Goal: Information Seeking & Learning: Learn about a topic

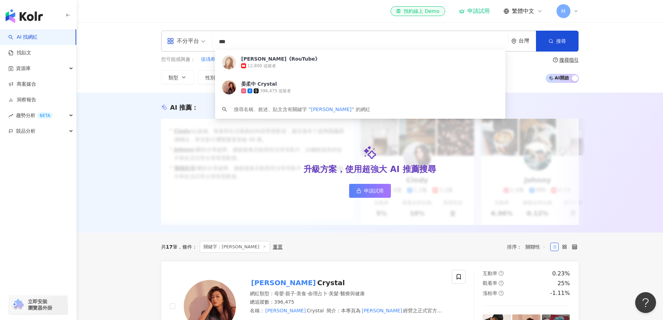
click at [217, 41] on input "***" at bounding box center [360, 41] width 290 height 13
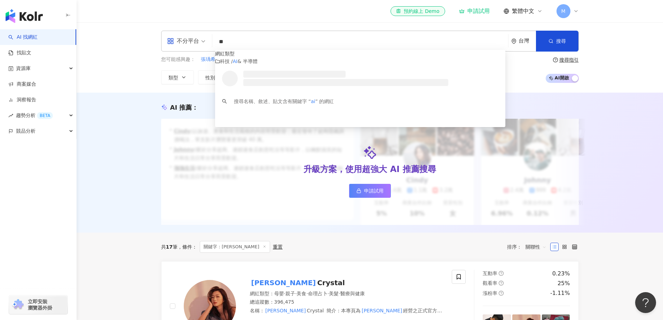
type input "*"
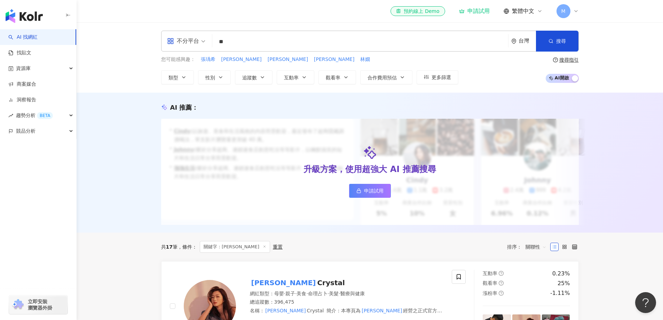
type input "*"
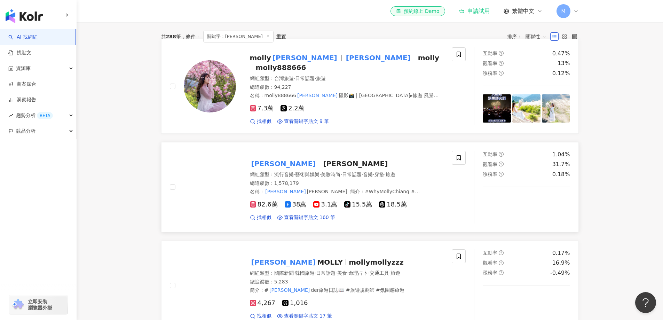
scroll to position [244, 0]
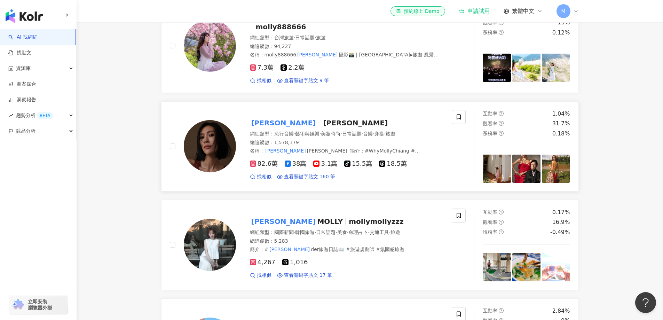
click at [323, 127] on span "[PERSON_NAME]" at bounding box center [355, 123] width 65 height 8
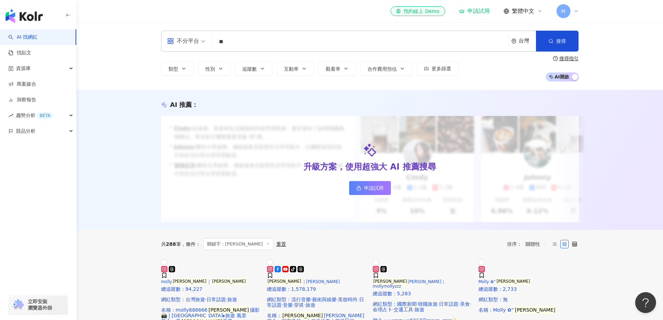
scroll to position [0, 0]
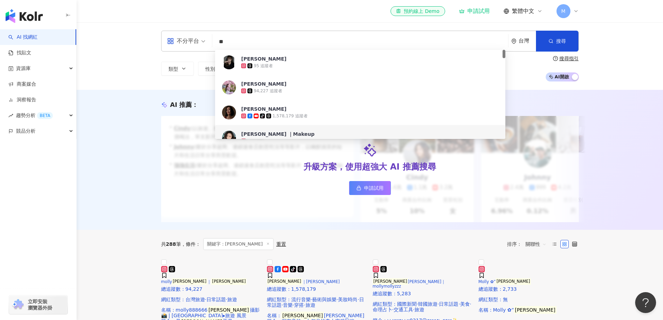
drag, startPoint x: 234, startPoint y: 48, endPoint x: 215, endPoint y: 49, distance: 18.8
click at [215, 49] on div "不分平台 ** 台灣 搜尋 b7f2effb-b766-41d4-8f6e-94b9944c8f1d ea018a7a-1110-4a7c-9457-15bc…" at bounding box center [370, 41] width 418 height 21
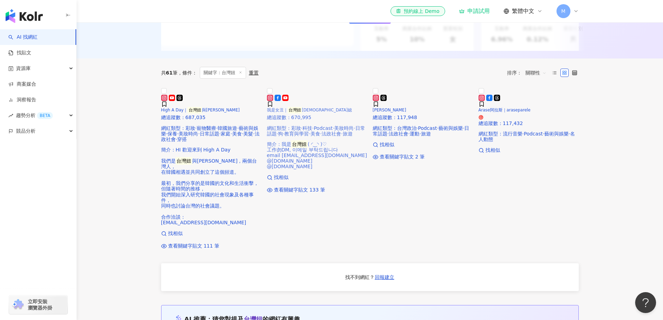
scroll to position [244, 0]
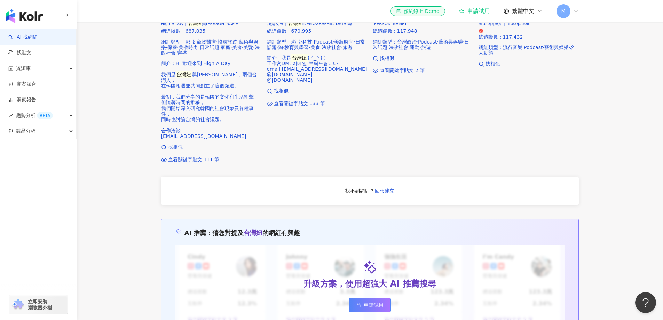
type input "***"
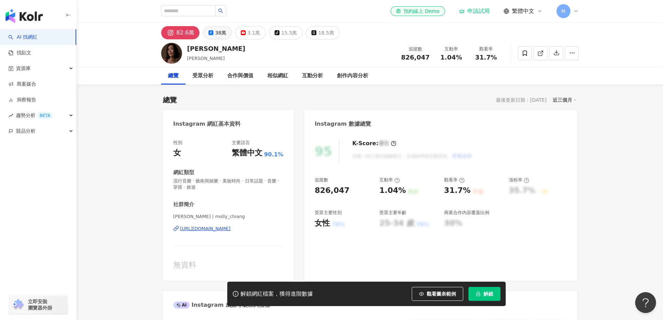
click at [213, 36] on button "38萬" at bounding box center [217, 32] width 29 height 13
click at [221, 34] on div "38萬" at bounding box center [220, 33] width 11 height 10
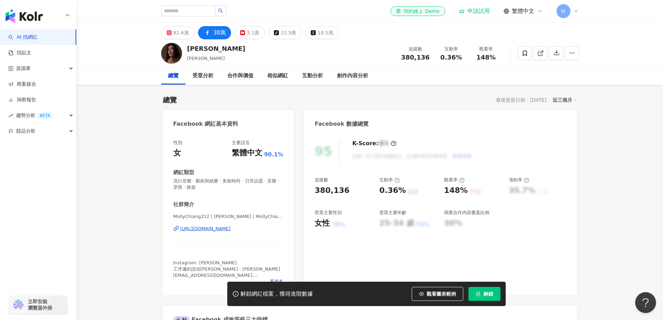
click at [188, 50] on div "莫莉 Molly 追蹤數 380,136 互動率 0.36% 觀看率 148%" at bounding box center [370, 52] width 446 height 27
drag, startPoint x: 228, startPoint y: 33, endPoint x: 208, endPoint y: 34, distance: 19.2
click at [208, 34] on button "38萬" at bounding box center [214, 32] width 33 height 13
drag, startPoint x: 230, startPoint y: 32, endPoint x: 212, endPoint y: 34, distance: 18.2
click at [212, 34] on div "82.6萬 38萬 3.1萬 tiktok-icon 15.5萬 18.5萬" at bounding box center [250, 32] width 178 height 13
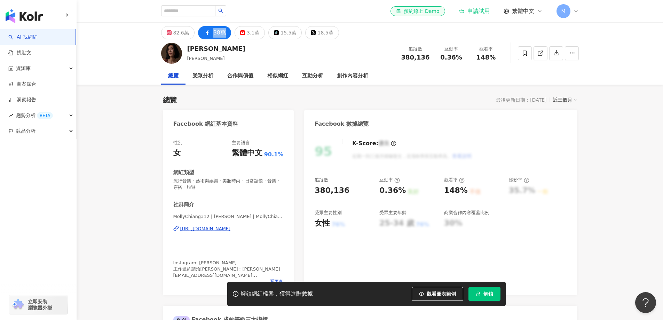
copy div "38萬"
drag, startPoint x: 200, startPoint y: 230, endPoint x: 277, endPoint y: 232, distance: 77.6
click at [277, 232] on div "性別 女 主要語言 繁體中文 90.1% 網紅類型 流行音樂 · 藝術與娛樂 · 美妝時尚 · 日常話題 · 音樂 · 穿搭 · 旅遊 社群簡介 MollyC…" at bounding box center [228, 214] width 131 height 163
copy div "https://www.facebook.com/134127839966439"
click at [203, 10] on input "search" at bounding box center [188, 10] width 54 height 11
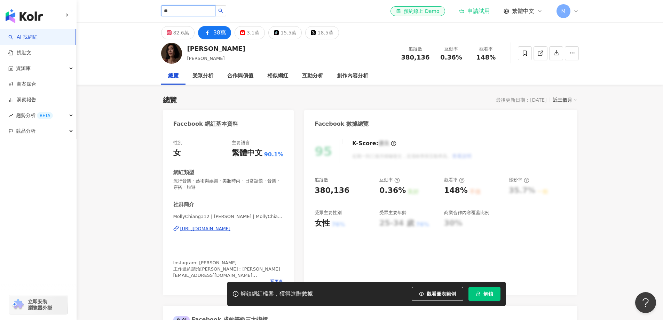
type input "*"
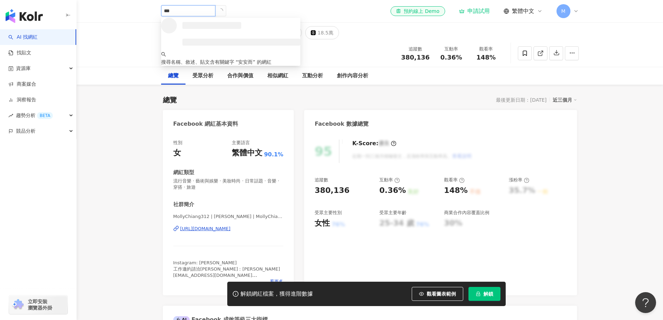
type input "***"
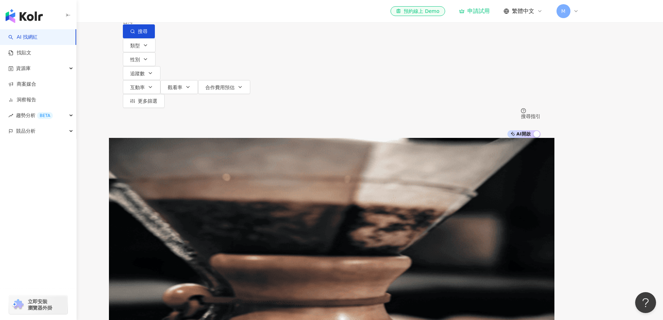
scroll to position [174, 0]
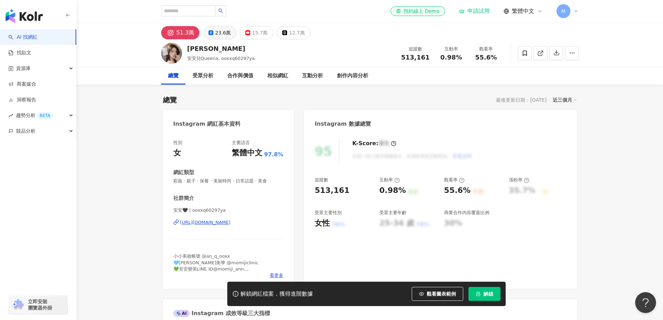
click at [223, 35] on div "23.6萬" at bounding box center [223, 33] width 16 height 10
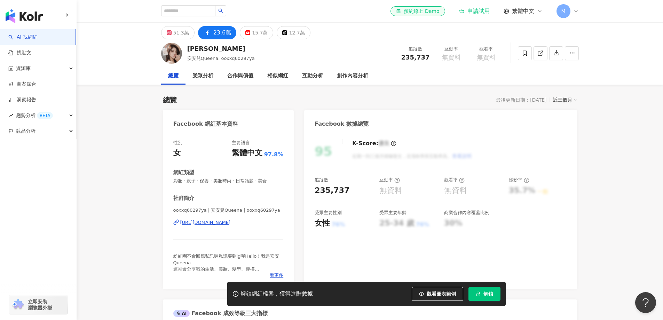
click at [209, 33] on button "23.6萬" at bounding box center [217, 32] width 39 height 13
drag, startPoint x: 216, startPoint y: 33, endPoint x: 212, endPoint y: 33, distance: 4.2
click at [212, 33] on div "51.3萬 23.6萬 15.7萬 12.7萬" at bounding box center [235, 32] width 149 height 13
drag, startPoint x: 297, startPoint y: 224, endPoint x: 180, endPoint y: 224, distance: 116.9
drag, startPoint x: 173, startPoint y: 223, endPoint x: 284, endPoint y: 222, distance: 111.4
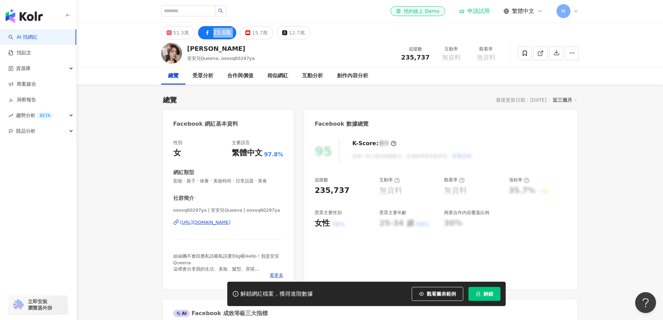
click at [284, 222] on div "性別 女 主要語言 繁體中文 97.8% 網紅類型 彩妝 · 親子 · 保養 · 美妝時尚 · 日常話題 · 美食 社群簡介 ooxxq60297ya | 安…" at bounding box center [228, 211] width 131 height 156
copy div "https://www.facebook.com/363274800516689"
drag, startPoint x: 219, startPoint y: 49, endPoint x: 189, endPoint y: 50, distance: 30.0
click at [189, 50] on div "陳俋安" at bounding box center [221, 48] width 68 height 9
copy div "陳俋安"
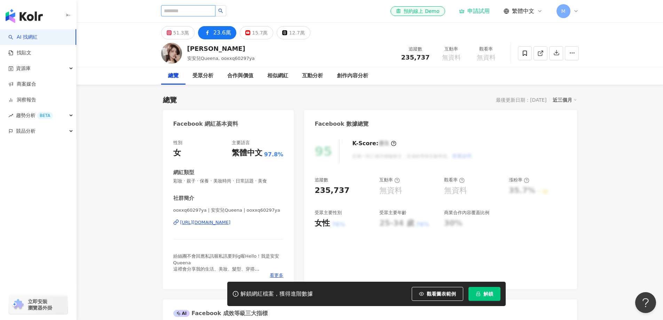
click at [202, 13] on input "search" at bounding box center [188, 10] width 54 height 11
type input "**"
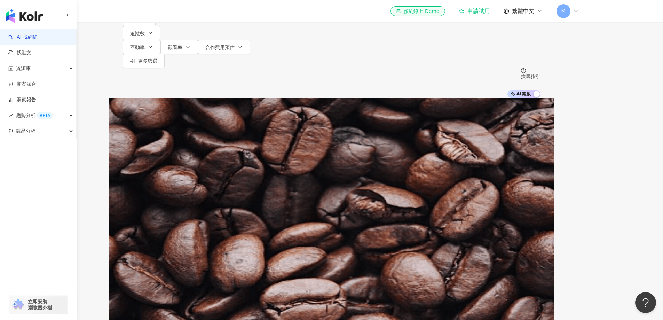
scroll to position [174, 0]
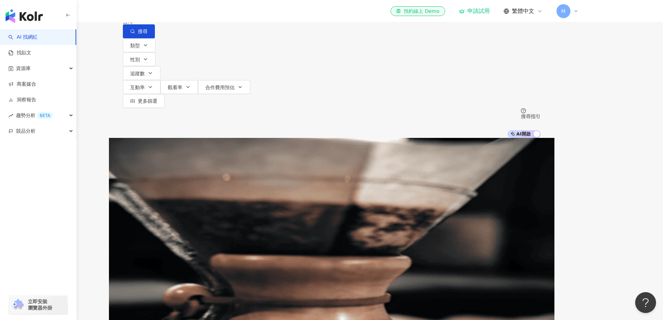
click at [215, 13] on input "**" at bounding box center [196, 6] width 56 height 13
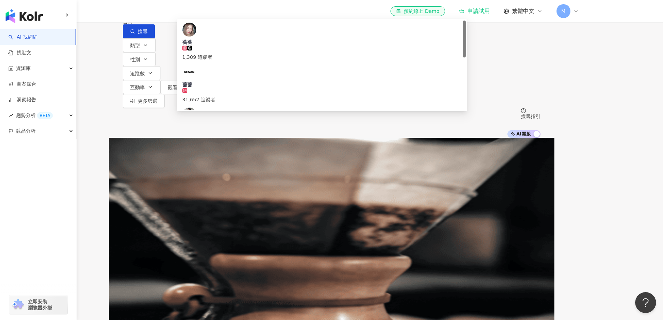
type input "*"
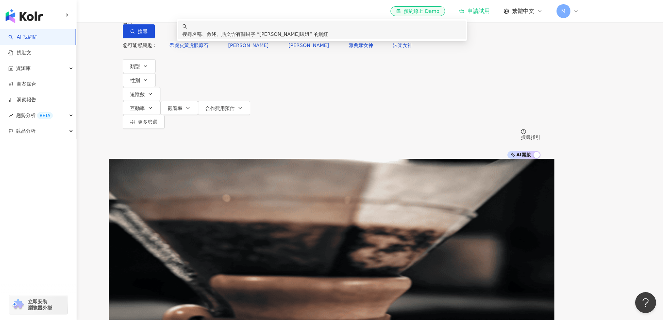
drag, startPoint x: 245, startPoint y: 42, endPoint x: 215, endPoint y: 44, distance: 29.6
click at [215, 13] on input "****" at bounding box center [196, 6] width 56 height 13
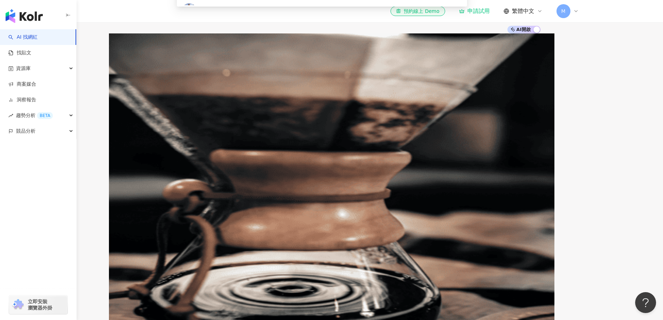
scroll to position [209, 0]
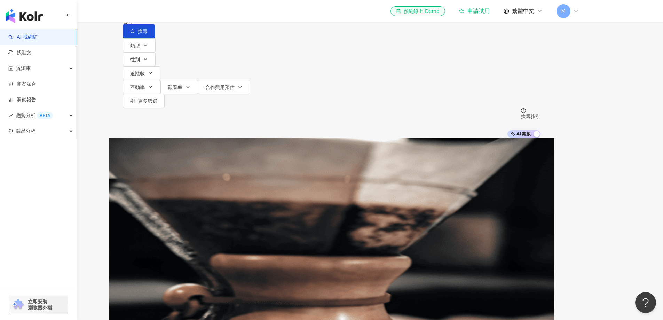
scroll to position [0, 0]
drag, startPoint x: 222, startPoint y: 48, endPoint x: 215, endPoint y: 47, distance: 7.0
click at [218, 13] on input "**" at bounding box center [313, 6] width 290 height 13
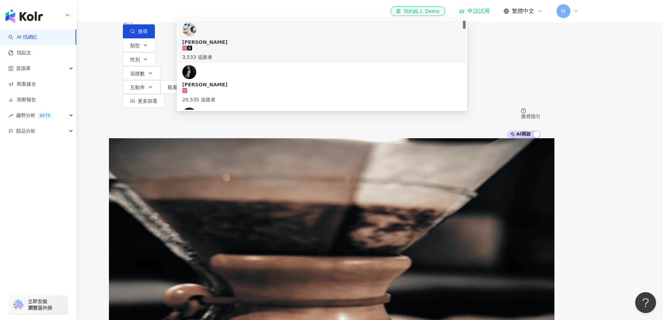
click at [219, 13] on input "**" at bounding box center [313, 6] width 290 height 13
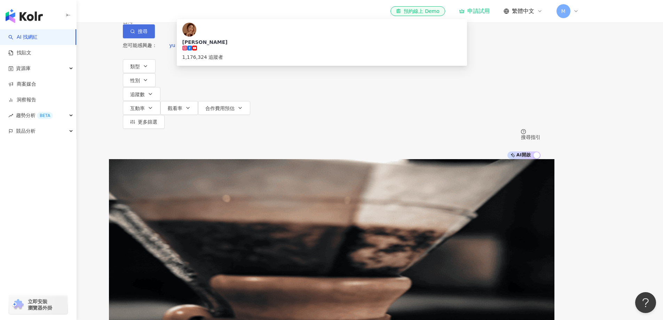
type input "**********"
click at [155, 38] on button "搜尋" at bounding box center [139, 31] width 32 height 14
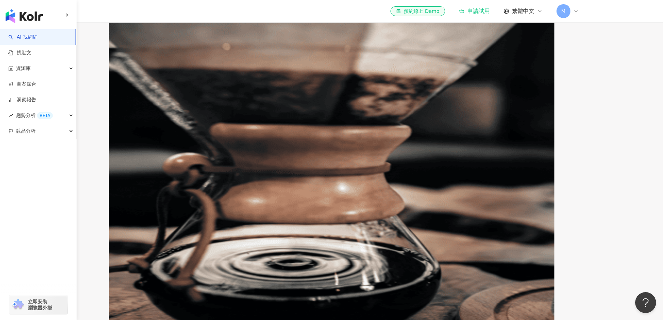
scroll to position [174, 0]
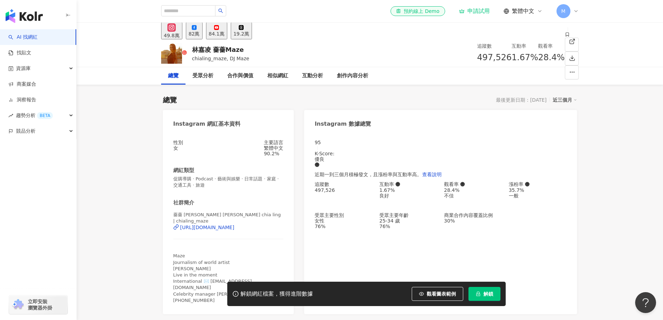
click at [200, 33] on div "82萬" at bounding box center [194, 34] width 11 height 6
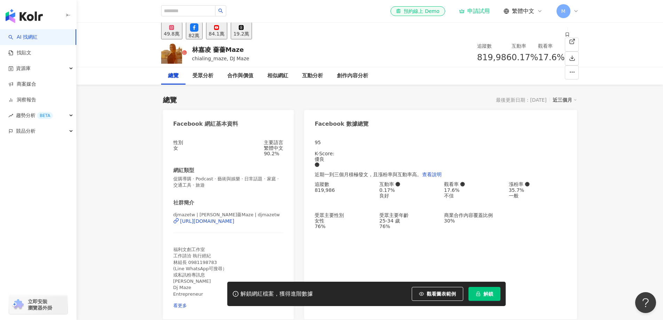
drag, startPoint x: 215, startPoint y: 31, endPoint x: 223, endPoint y: 35, distance: 9.2
click at [202, 36] on div "49.8萬 82萬 84.1萬 19.2萬" at bounding box center [206, 30] width 91 height 17
drag, startPoint x: 241, startPoint y: 48, endPoint x: 234, endPoint y: 51, distance: 7.2
click at [186, 49] on div "林嘉凌 薔薔Maze chialing_maze, DJ Maze 追蹤數 819,986 互動率 0.17% 觀看率 17.6%" at bounding box center [370, 52] width 446 height 27
click at [248, 49] on div "林嘉凌 薔薔Maze chialing_maze, DJ Maze 追蹤數 819,986 互動率 0.17% 觀看率 17.6%" at bounding box center [370, 52] width 446 height 27
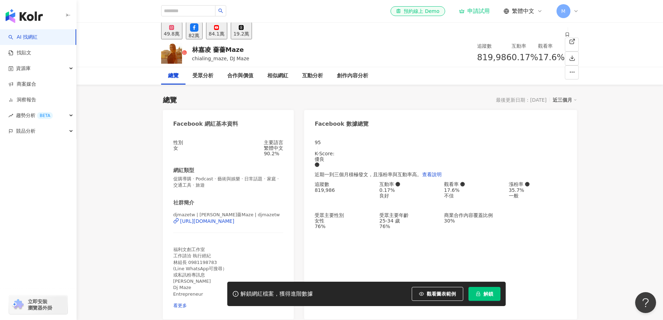
click at [233, 51] on div "林嘉凌 薔薔Maze" at bounding box center [220, 49] width 57 height 9
drag, startPoint x: 240, startPoint y: 49, endPoint x: 188, endPoint y: 47, distance: 51.9
click at [188, 47] on div "林嘉凌 薔薔Maze chialing_maze, DJ Maze 追蹤數 819,986 互動率 0.17% 觀看率 17.6%" at bounding box center [370, 52] width 446 height 27
copy div "林嘉凌 薔薔Maze"
drag, startPoint x: 172, startPoint y: 226, endPoint x: 277, endPoint y: 229, distance: 105.9
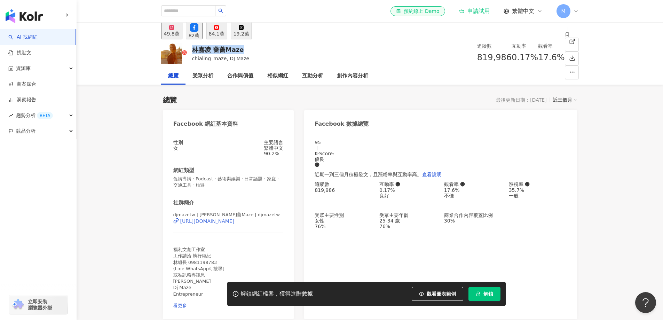
click at [277, 229] on div "性別 女 主要語言 繁體中文 90.2% 網紅類型 促購導購 · Podcast · 藝術與娛樂 · 日常話題 · 家庭 · 交通工具 · 旅遊 社群簡介 d…" at bounding box center [228, 226] width 131 height 187
copy div "https://www.facebook.com/388198567915700"
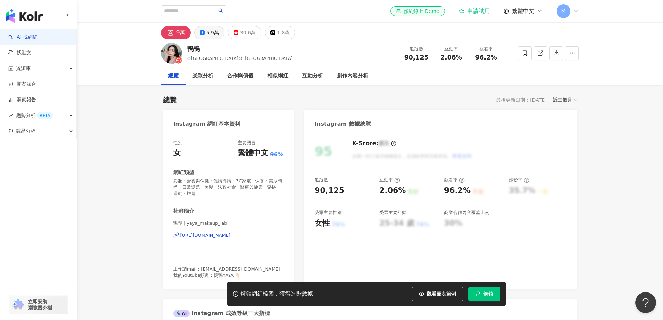
click at [212, 34] on div "5.9萬" at bounding box center [212, 33] width 13 height 10
click at [210, 35] on div "5.9萬" at bounding box center [212, 33] width 13 height 10
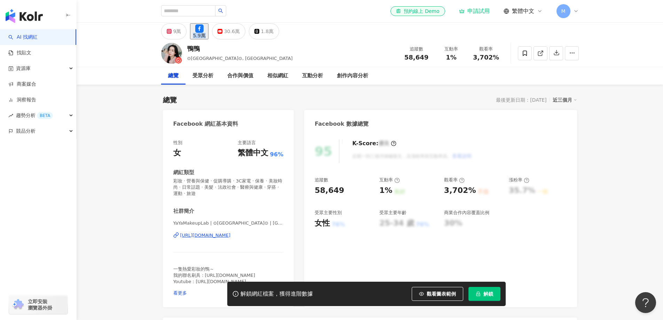
drag, startPoint x: 224, startPoint y: 34, endPoint x: 349, endPoint y: 6, distance: 128.6
click at [202, 35] on div "9萬 5.9萬 30.6萬 1.8萬" at bounding box center [220, 31] width 118 height 16
drag, startPoint x: 275, startPoint y: 234, endPoint x: 282, endPoint y: 234, distance: 7.0
click at [282, 234] on div "性別 女 主要語言 繁體中文 96% 網紅類型 彩妝 · 營養與保健 · 促購導購 · 3C家電 · 保養 · 美妝時尚 · 日常話題 · 美髮 · 法政社會…" at bounding box center [228, 220] width 131 height 174
drag, startPoint x: 191, startPoint y: 48, endPoint x: 187, endPoint y: 49, distance: 4.0
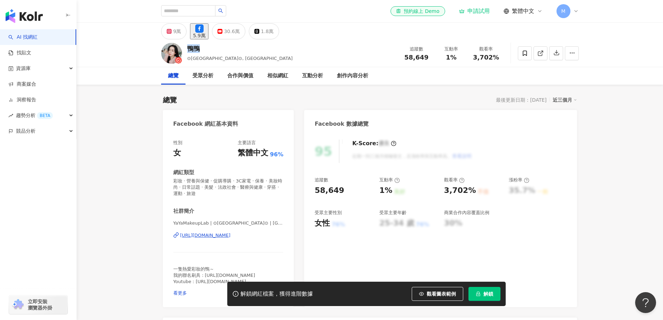
click at [187, 49] on div "鴨鴨" at bounding box center [239, 48] width 105 height 9
copy div "鴨鴨"
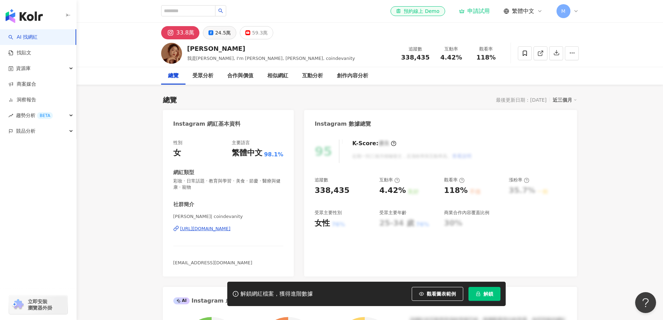
click at [211, 34] on icon at bounding box center [210, 32] width 5 height 5
click at [216, 34] on div "24.5萬" at bounding box center [223, 33] width 16 height 10
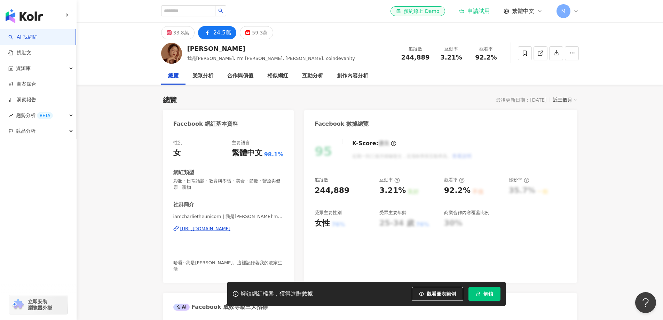
drag, startPoint x: 217, startPoint y: 31, endPoint x: 293, endPoint y: 2, distance: 81.3
click at [208, 31] on div "33.8萬 24.5萬 59.3萬" at bounding box center [217, 32] width 112 height 13
drag, startPoint x: 169, startPoint y: 229, endPoint x: 286, endPoint y: 226, distance: 117.0
click at [286, 226] on div "性別 女 主要語言 繁體中文 98.1% 網紅類型 彩妝 · 日常話題 · 教育與學習 · 美食 · 節慶 · 醫療與健康 · 寵物 社群簡介 iamchar…" at bounding box center [228, 208] width 131 height 150
copy div "https://www.facebook.com/1662497830674265"
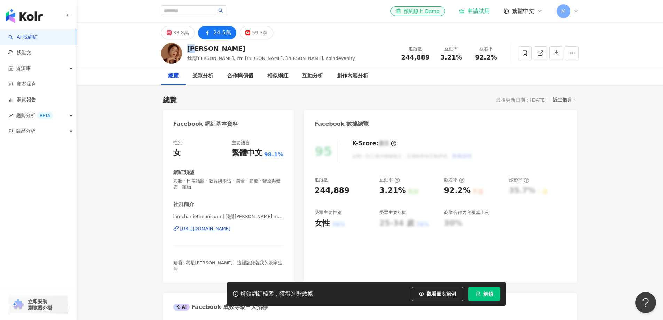
drag, startPoint x: 198, startPoint y: 49, endPoint x: 189, endPoint y: 49, distance: 8.7
click at [189, 49] on div "查理" at bounding box center [271, 48] width 168 height 9
copy div "查理"
click at [176, 13] on input "search" at bounding box center [188, 10] width 54 height 11
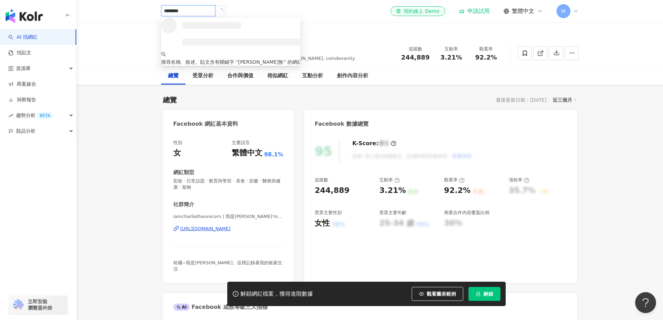
type input "********"
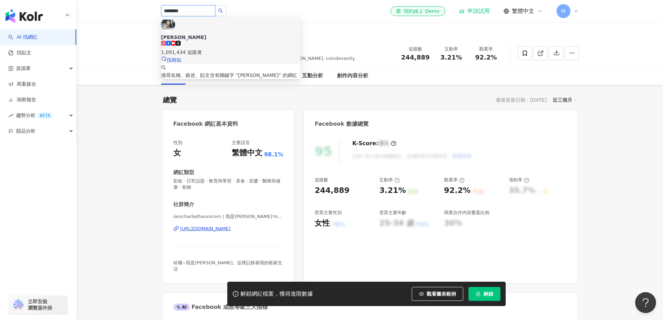
click at [231, 48] on div "1,091,434 追蹤者" at bounding box center [230, 52] width 139 height 8
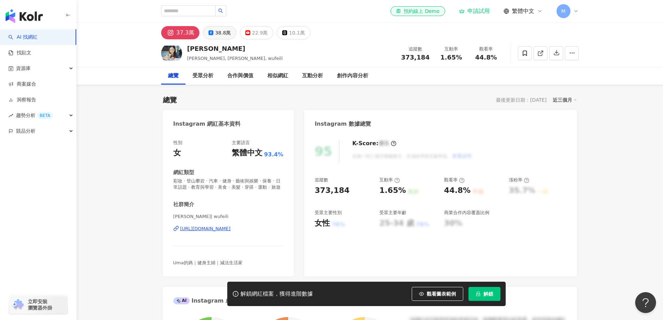
click at [225, 35] on div "38.8萬" at bounding box center [223, 33] width 16 height 10
click at [227, 35] on div "38.8萬" at bounding box center [223, 33] width 16 height 10
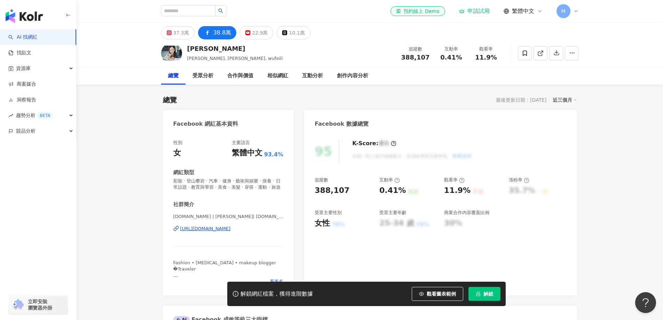
click at [210, 33] on div "37.3萬 38.8萬 22.9萬 10.1萬" at bounding box center [235, 32] width 149 height 13
click at [188, 49] on div "[PERSON_NAME]" at bounding box center [235, 48] width 96 height 9
drag, startPoint x: 184, startPoint y: 53, endPoint x: 188, endPoint y: 49, distance: 5.2
click at [204, 50] on div "[PERSON_NAME], [PERSON_NAME], [PERSON_NAME] 追蹤數 388,107 互動率 0.41% 觀看率 11.9%" at bounding box center [370, 52] width 446 height 27
click at [219, 46] on div "吳斐莉" at bounding box center [235, 48] width 96 height 9
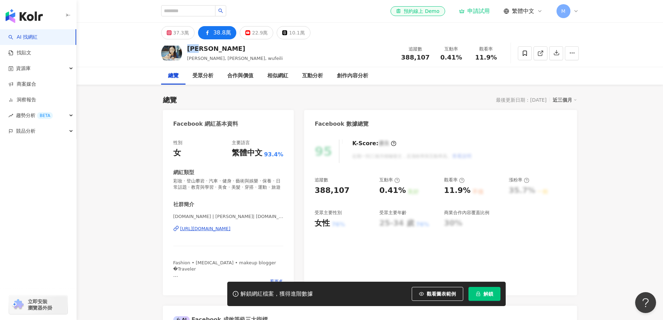
drag, startPoint x: 198, startPoint y: 50, endPoint x: 189, endPoint y: 50, distance: 9.4
click at [189, 50] on div "吳斐莉" at bounding box center [235, 48] width 96 height 9
copy div "吳斐莉"
drag, startPoint x: 168, startPoint y: 234, endPoint x: 281, endPoint y: 238, distance: 112.8
click at [281, 238] on div "性別 女 主要語言 繁體中文 93.4% 網紅類型 彩妝 · 登山攀岩 · 汽車 · 健身 · 藝術與娛樂 · 保養 · 日常話題 · 教育與學習 · 美食 …" at bounding box center [228, 214] width 131 height 163
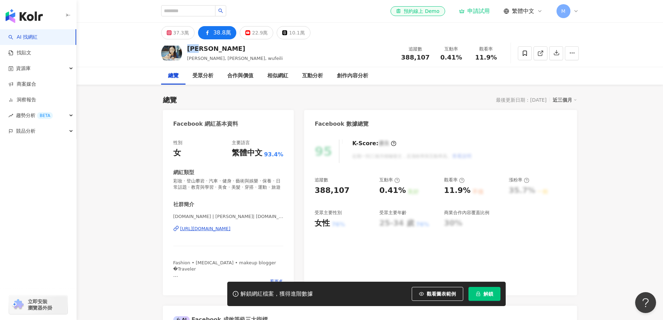
copy div "https://www.facebook.com/157073914377147"
click at [187, 13] on input "search" at bounding box center [188, 10] width 54 height 11
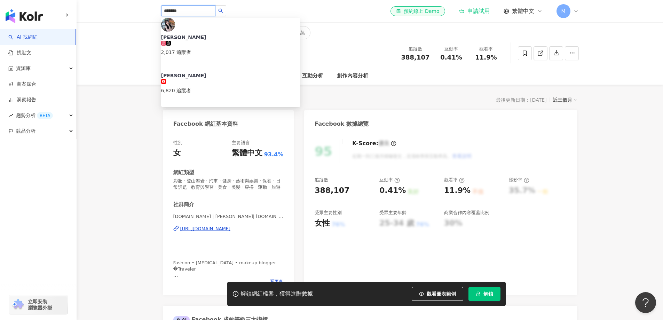
type input "******"
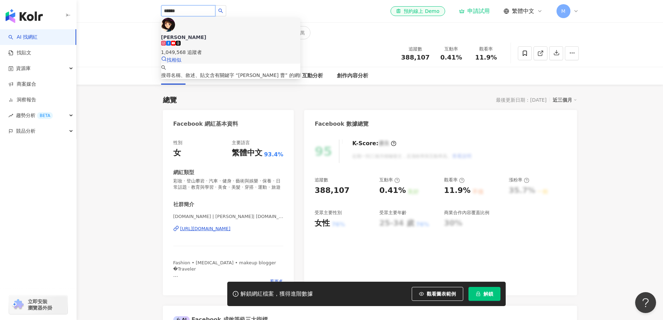
click at [221, 48] on div "1,049,568 追蹤者" at bounding box center [230, 52] width 139 height 8
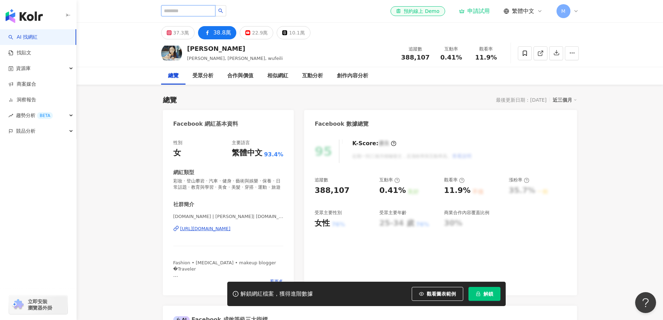
click at [205, 12] on input "search" at bounding box center [188, 10] width 54 height 11
paste input "******"
type input "******"
click at [169, 11] on input "******" at bounding box center [188, 10] width 54 height 11
click at [184, 13] on input "******" at bounding box center [188, 10] width 54 height 11
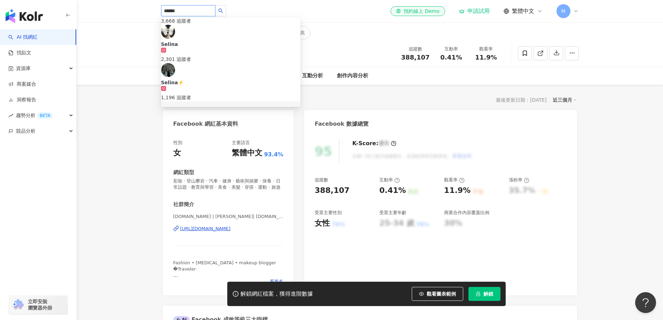
scroll to position [104, 0]
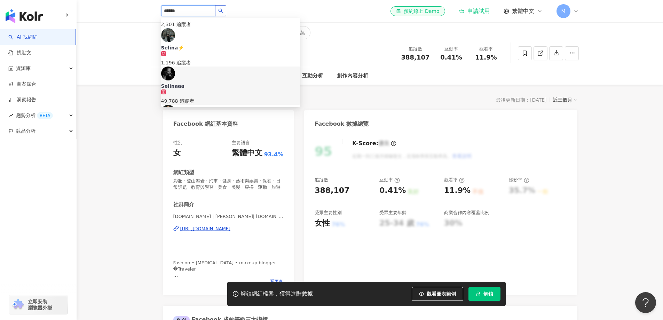
click at [226, 10] on button "button" at bounding box center [220, 10] width 11 height 11
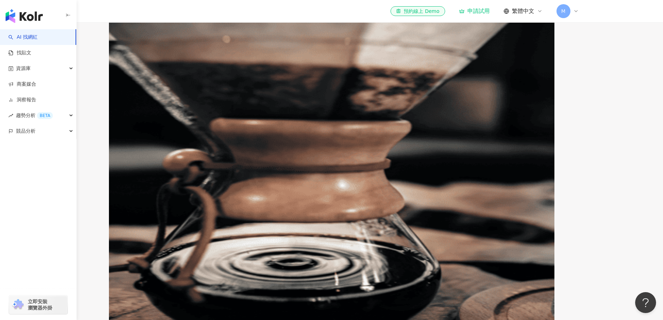
scroll to position [209, 0]
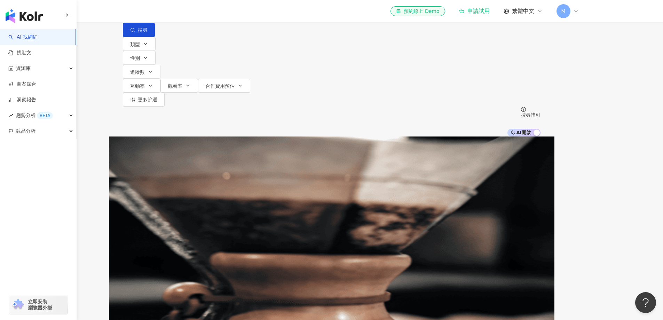
scroll to position [0, 0]
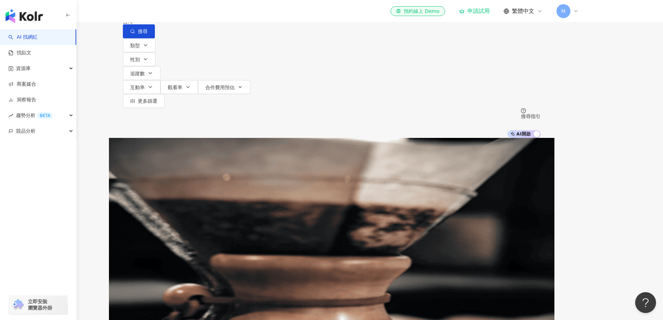
click at [218, 13] on input "******" at bounding box center [196, 6] width 56 height 13
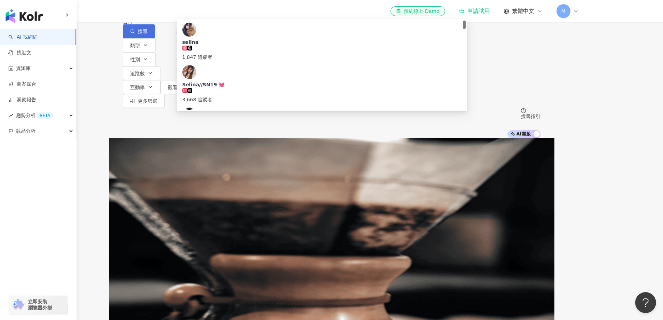
paste input "search"
type input "***"
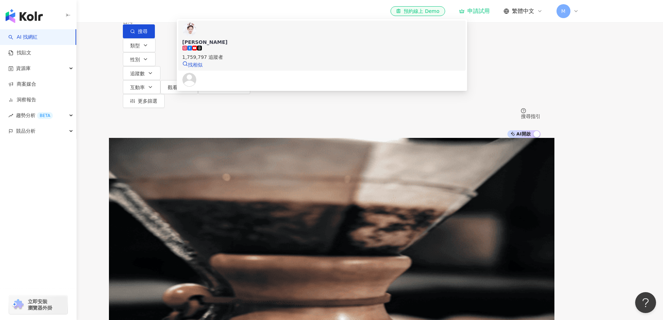
click at [196, 37] on img at bounding box center [189, 30] width 14 height 14
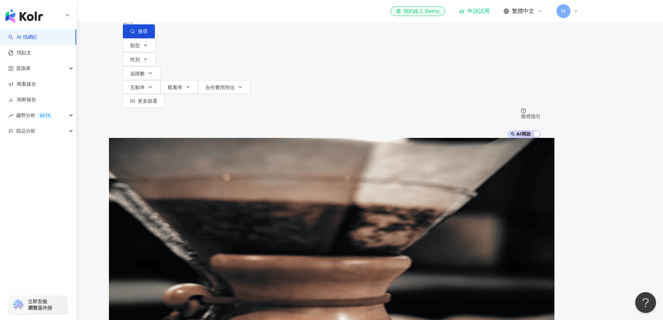
click at [224, 13] on input "search" at bounding box center [196, 6] width 56 height 13
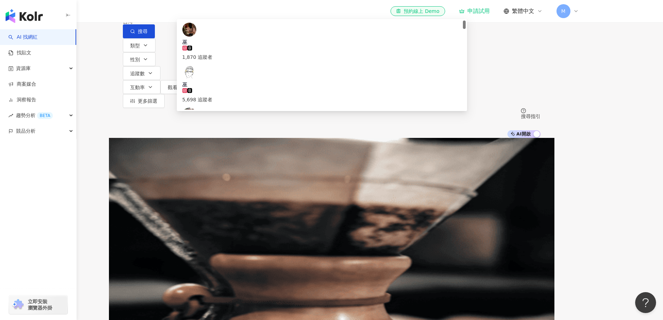
type input "***"
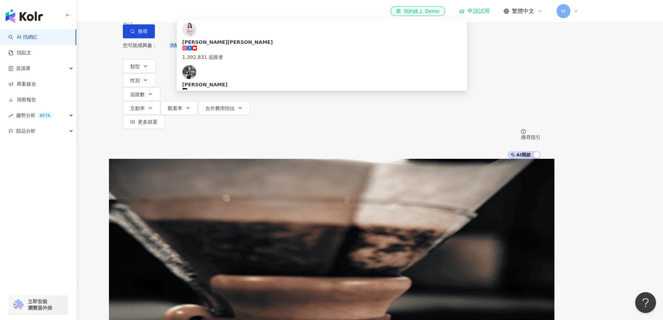
click at [263, 61] on div "1,392,831 追蹤者" at bounding box center [321, 53] width 279 height 15
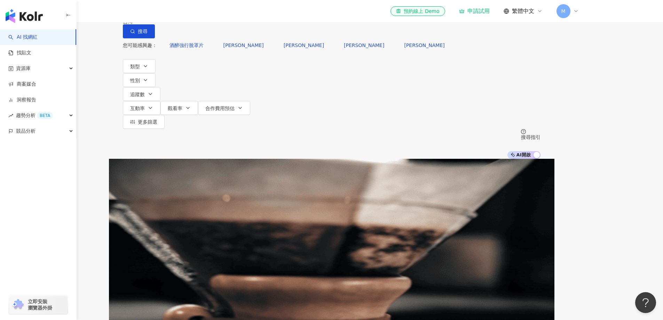
click at [224, 13] on input "search" at bounding box center [196, 6] width 56 height 13
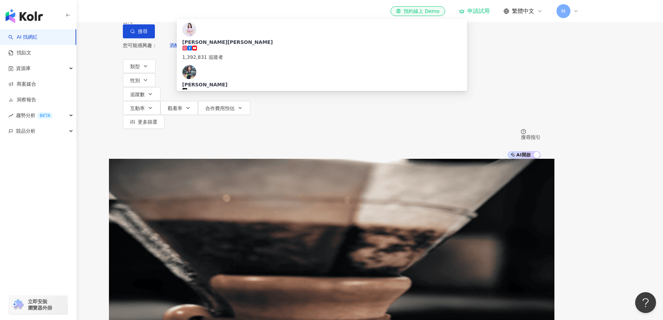
type input "**"
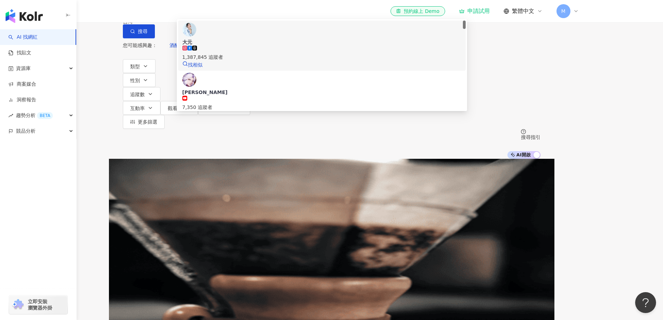
click at [256, 46] on span "大元" at bounding box center [321, 42] width 279 height 7
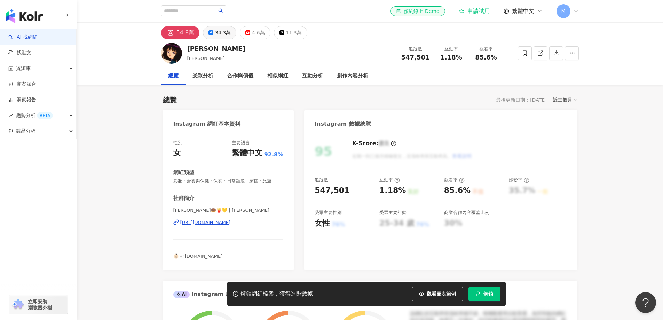
click at [219, 34] on div "34.3萬" at bounding box center [223, 33] width 16 height 10
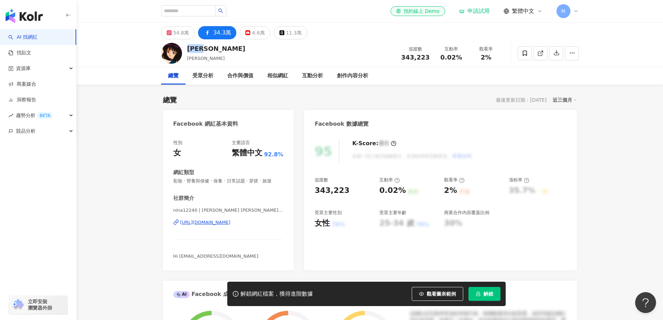
drag, startPoint x: 213, startPoint y: 48, endPoint x: 186, endPoint y: 48, distance: 27.8
click at [186, 48] on div "[PERSON_NAME] [PERSON_NAME]妤 追蹤數 343,223 互動率 0.02% 觀看率 2%" at bounding box center [370, 52] width 446 height 27
click at [186, 36] on div "54.8萬" at bounding box center [181, 33] width 16 height 10
click at [181, 35] on div "54.8萬" at bounding box center [181, 33] width 16 height 10
click at [182, 34] on div "54.8萬" at bounding box center [181, 33] width 16 height 10
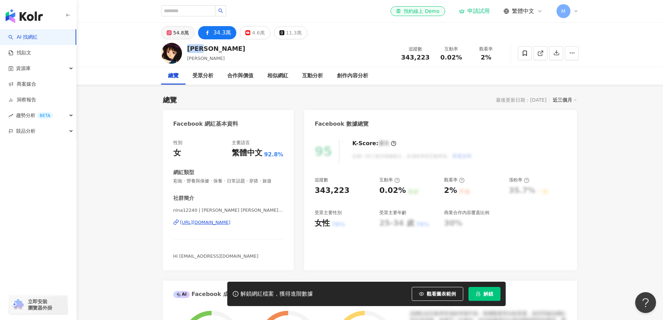
click at [182, 34] on div "54.8萬" at bounding box center [181, 33] width 16 height 10
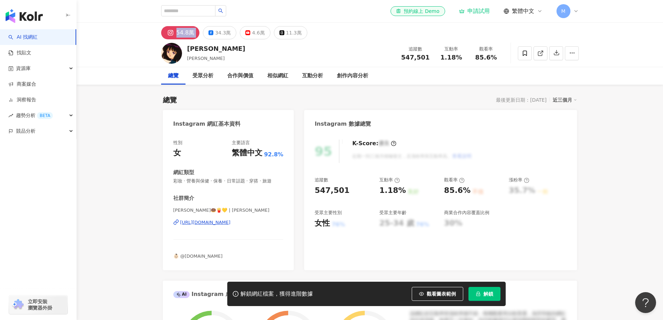
click at [175, 34] on div "54.8萬 34.3萬 4.6萬 11.3萬" at bounding box center [234, 32] width 146 height 13
drag, startPoint x: 198, startPoint y: 49, endPoint x: 190, endPoint y: 48, distance: 7.8
click at [185, 50] on div "Nina 曹婕妤 追蹤數 547,501 互動率 1.18% 觀看率 85.6%" at bounding box center [370, 52] width 446 height 27
click at [186, 49] on div "Nina 曹婕妤 追蹤數 547,501 互動率 1.18% 觀看率 85.6%" at bounding box center [370, 52] width 446 height 27
click at [188, 59] on span "曹婕妤" at bounding box center [206, 58] width 38 height 5
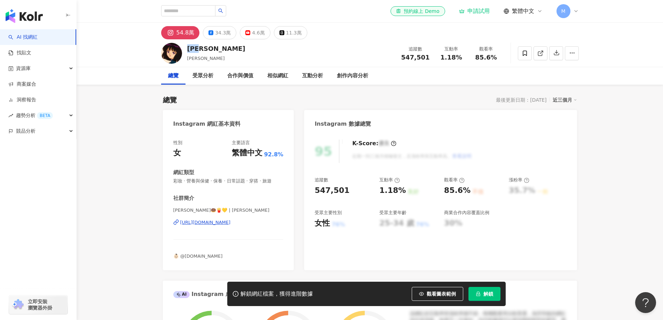
click at [190, 57] on div "Nina 曹婕妤 追蹤數 547,501 互動率 1.18% 觀看率 85.6%" at bounding box center [370, 52] width 446 height 27
click at [206, 51] on div "Nina 曹婕妤 追蹤數 547,501 互動率 1.18% 觀看率 85.6%" at bounding box center [370, 52] width 446 height 27
click at [196, 49] on div "Nina" at bounding box center [216, 48] width 58 height 9
click at [205, 61] on div "Nina 曹婕妤 追蹤數 547,501 互動率 1.18% 觀看率 85.6%" at bounding box center [370, 52] width 446 height 27
click at [222, 61] on div "Nina 曹婕妤 追蹤數 547,501 互動率 1.18% 觀看率 85.6%" at bounding box center [370, 52] width 446 height 27
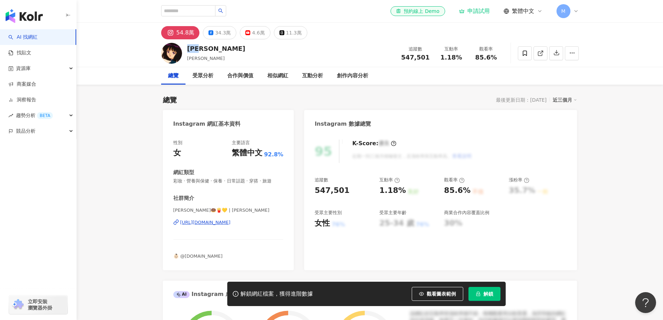
click at [195, 60] on span "[PERSON_NAME]" at bounding box center [206, 58] width 38 height 5
drag, startPoint x: 201, startPoint y: 58, endPoint x: 186, endPoint y: 48, distance: 18.0
click at [186, 48] on div "Nina 曹婕妤 追蹤數 547,501 互動率 1.18% 觀看率 85.6%" at bounding box center [370, 52] width 446 height 27
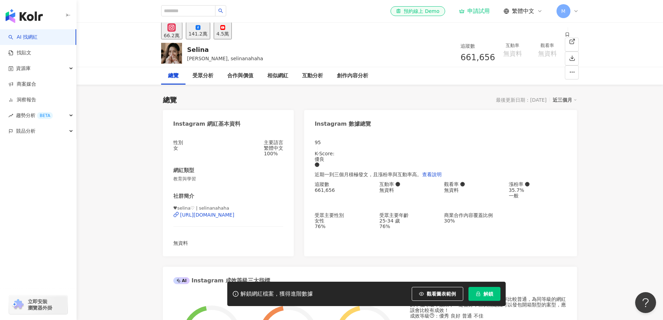
click at [207, 34] on div "141.2萬" at bounding box center [198, 34] width 19 height 6
click at [207, 33] on div "141.2萬" at bounding box center [198, 34] width 19 height 6
click at [207, 32] on div "141.2萬" at bounding box center [198, 34] width 19 height 6
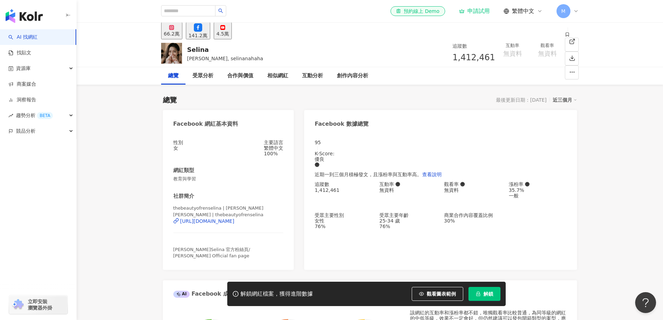
click at [209, 36] on button "141.2萬" at bounding box center [198, 30] width 24 height 17
click at [208, 31] on div "66.2萬 141.2萬 4.5萬" at bounding box center [196, 30] width 71 height 17
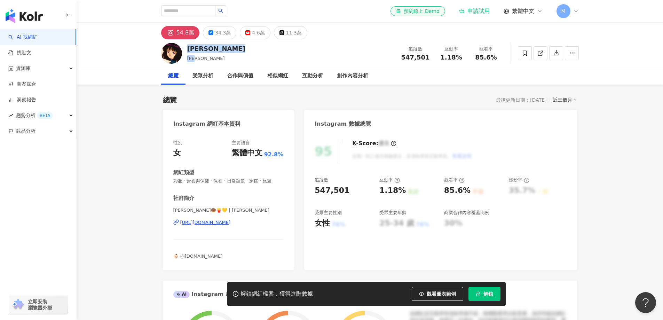
drag, startPoint x: 210, startPoint y: 223, endPoint x: 275, endPoint y: 222, distance: 64.4
click at [275, 222] on div "性別 女 主要語言 繁體中文 92.8% 網紅類型 彩妝 · 營養與保健 · 保養 · 日常話題 · 穿搭 · 旅遊 社群簡介 NINA🍩🍟💛 | ninax…" at bounding box center [228, 201] width 131 height 137
copy div "https://www.instagram.com/ninaxxya/"
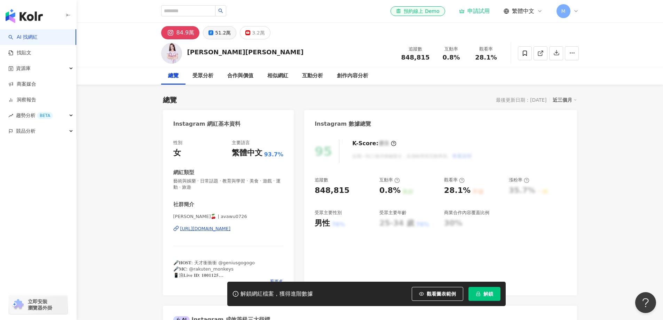
click at [224, 33] on div "51.2萬" at bounding box center [223, 33] width 16 height 10
click at [220, 36] on div "51.2萬" at bounding box center [223, 33] width 16 height 10
click at [206, 31] on button "51.2萬" at bounding box center [219, 32] width 33 height 13
click at [216, 35] on div "51.2萬" at bounding box center [223, 33] width 16 height 10
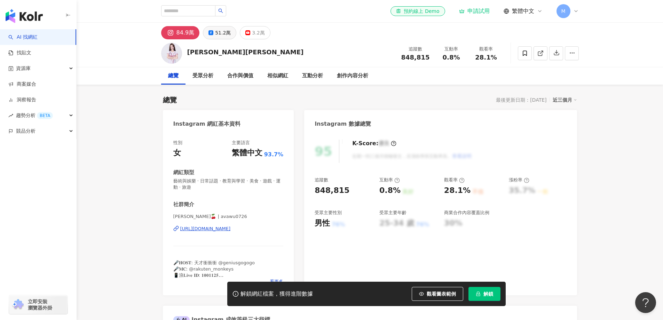
click at [216, 35] on div "51.2萬" at bounding box center [223, 33] width 16 height 10
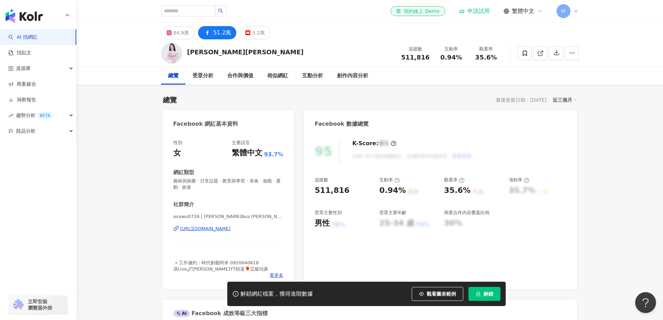
click at [216, 35] on div "51.2萬" at bounding box center [222, 33] width 18 height 10
click at [202, 9] on input "search" at bounding box center [188, 10] width 54 height 11
click at [178, 11] on input "search" at bounding box center [188, 10] width 54 height 11
click at [175, 11] on input "search" at bounding box center [188, 10] width 54 height 11
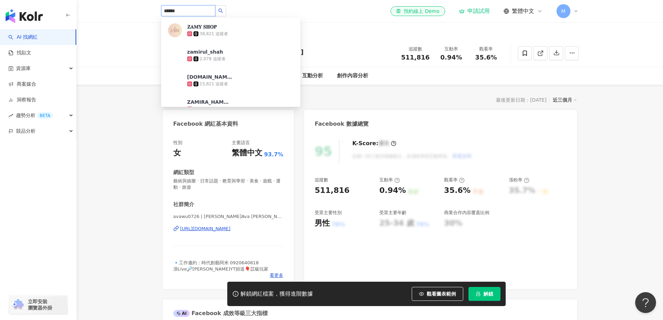
type input "******"
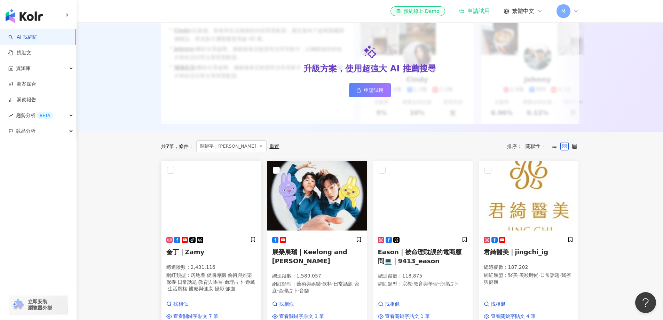
scroll to position [139, 0]
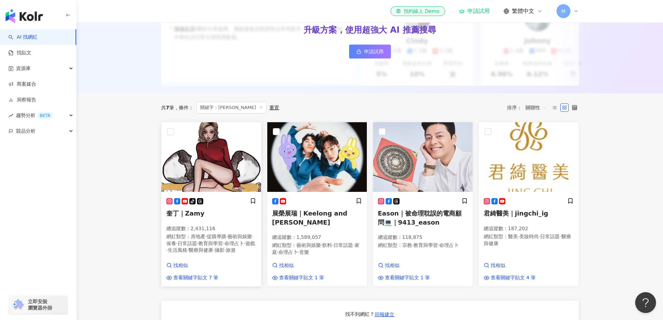
click at [178, 204] on icon at bounding box center [177, 201] width 6 height 6
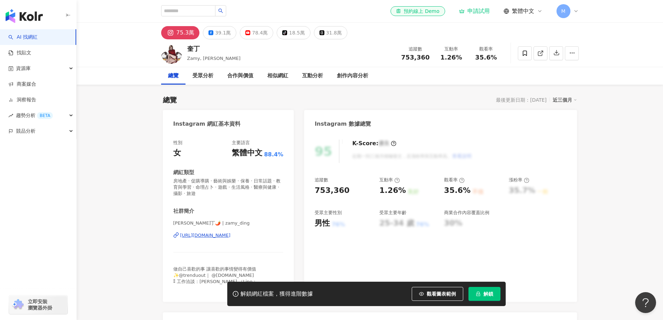
click at [218, 32] on div "39.1萬" at bounding box center [223, 33] width 16 height 10
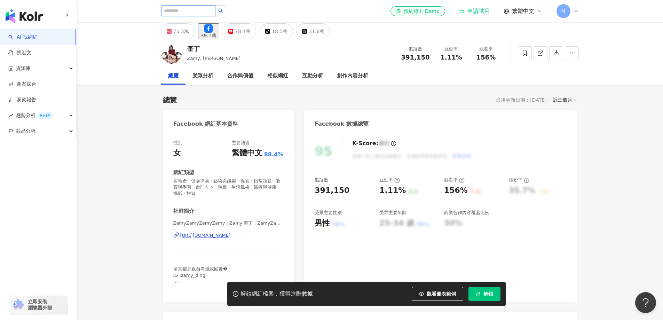
click at [184, 14] on input "search" at bounding box center [188, 10] width 54 height 11
click at [172, 12] on input "search" at bounding box center [188, 10] width 54 height 11
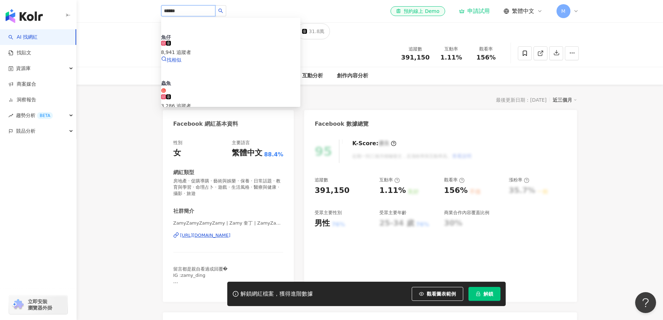
type input "****"
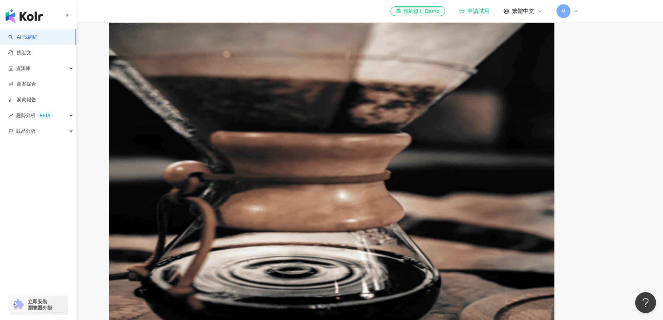
scroll to position [139, 0]
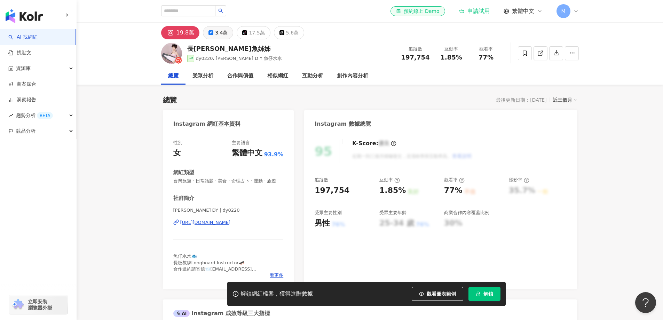
click at [221, 33] on div "3.4萬" at bounding box center [221, 33] width 13 height 10
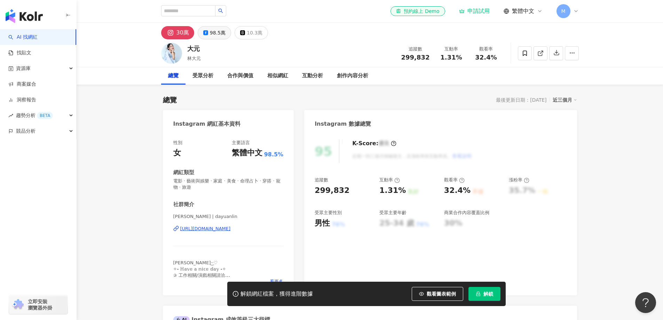
click at [211, 29] on div "98.5萬" at bounding box center [218, 33] width 16 height 10
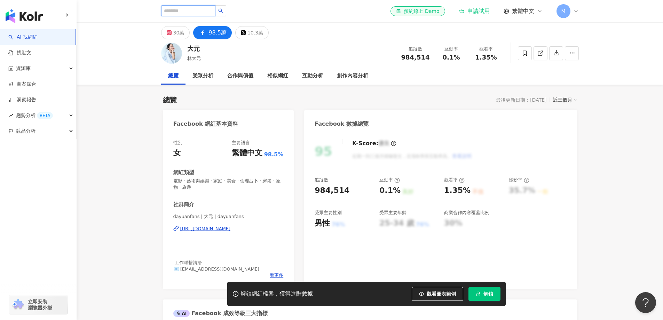
click at [206, 9] on input "search" at bounding box center [188, 10] width 54 height 11
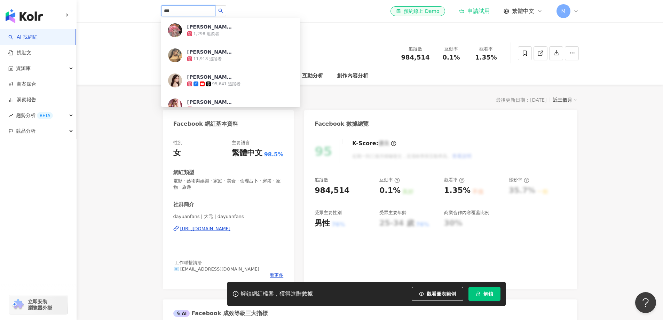
type input "***"
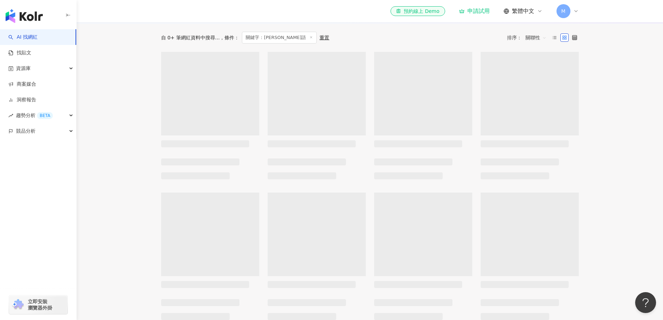
scroll to position [209, 0]
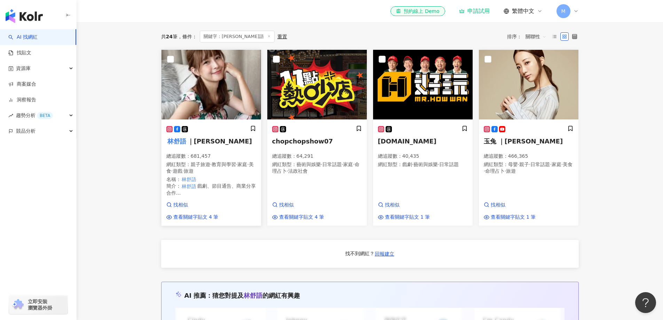
click at [208, 145] on span "｜[PERSON_NAME]" at bounding box center [220, 140] width 64 height 7
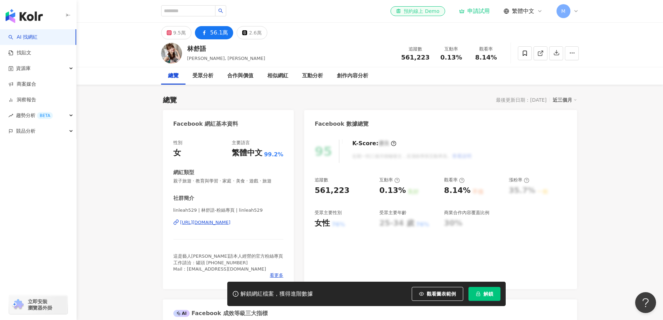
click at [208, 34] on div "9.5萬 56.1萬 2.6萬" at bounding box center [214, 32] width 106 height 13
click at [211, 210] on span "linleah529 | 林舒語-粉絲專頁 | linleah529" at bounding box center [228, 210] width 110 height 6
click at [218, 214] on span "linleah529 | 林舒語-粉絲專頁 | linleah529" at bounding box center [228, 210] width 110 height 7
drag, startPoint x: 198, startPoint y: 210, endPoint x: 210, endPoint y: 210, distance: 11.5
click at [210, 210] on span "linleah529 | 林舒語-粉絲專頁 | linleah529" at bounding box center [228, 210] width 110 height 6
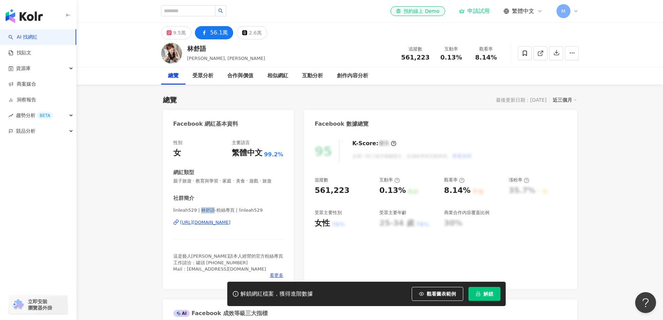
copy span "林舒語"
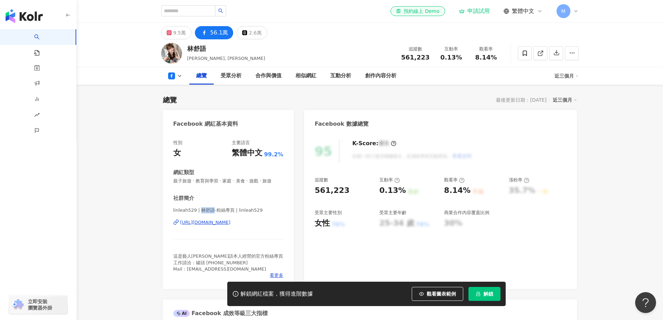
click at [277, 222] on div "性別 女 主要語言 繁體中文 99.2% 網紅類型 親子旅遊 · 教育與學習 · 家庭 · 美食 · 遊戲 · 旅遊 社群簡介 linleah529 | 林舒…" at bounding box center [228, 211] width 131 height 156
copy span "林舒語"
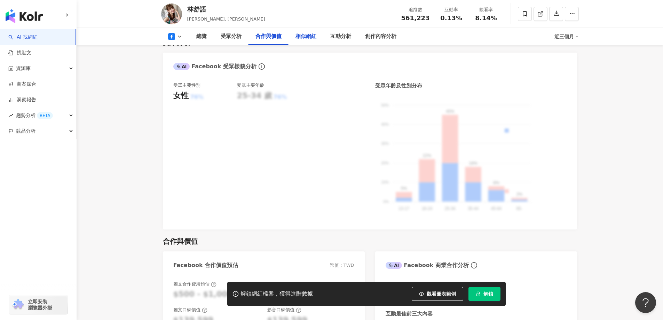
scroll to position [835, 0]
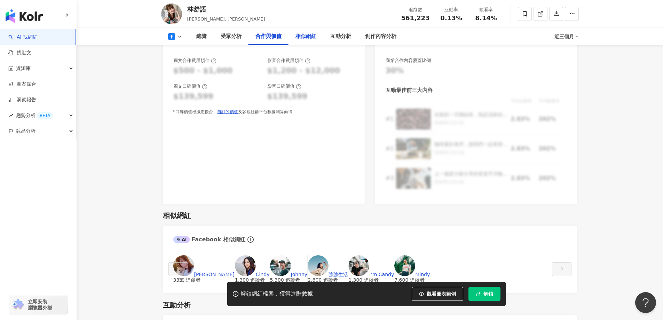
click at [310, 33] on div "相似網紅" at bounding box center [305, 36] width 21 height 8
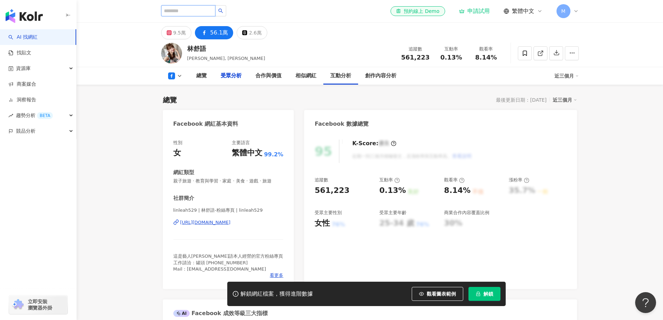
click at [205, 10] on input "search" at bounding box center [188, 10] width 54 height 11
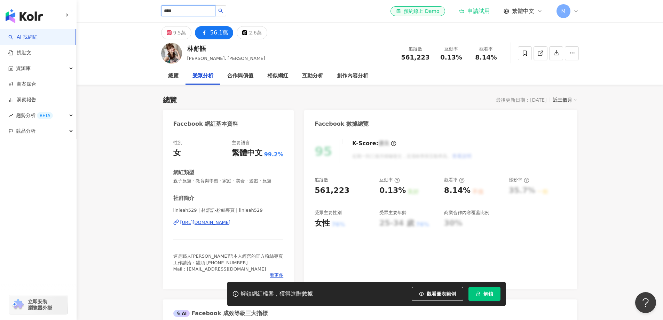
type input "**"
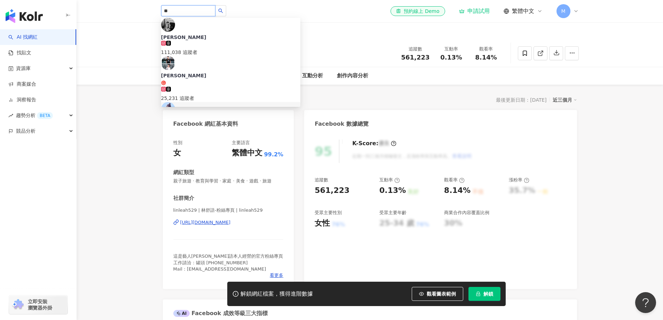
click at [216, 133] on div "1,582,316 追蹤者" at bounding box center [230, 137] width 139 height 8
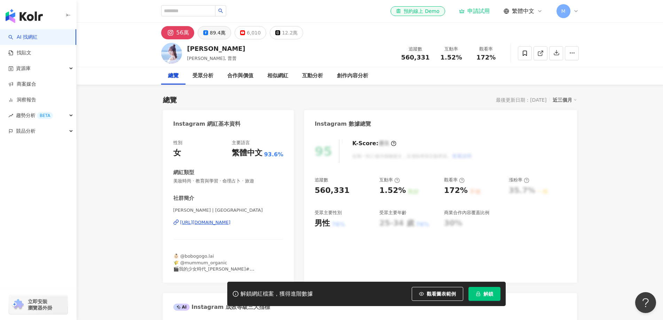
click at [215, 32] on div "89.4萬" at bounding box center [218, 33] width 16 height 10
click at [211, 32] on div "89.4萬" at bounding box center [218, 33] width 16 height 10
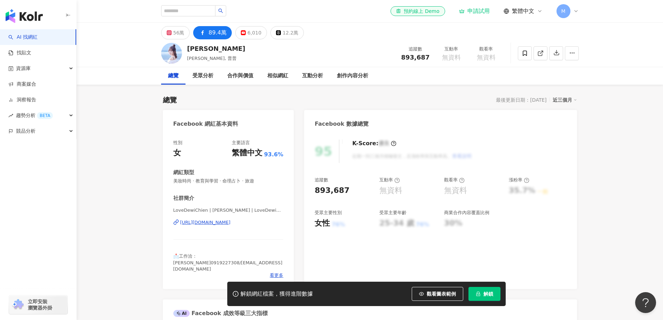
click at [221, 211] on span "LoveDewiChien | 簡廷芮 Dewi Chien | LoveDewiChien" at bounding box center [228, 210] width 110 height 6
drag, startPoint x: 166, startPoint y: 221, endPoint x: 283, endPoint y: 224, distance: 117.7
click at [283, 224] on div "性別 女 主要語言 繁體中文 93.6% 網紅類型 美妝時尚 · 教育與學習 · 命理占卜 · 旅遊 社群簡介 LoveDewiChien | 簡廷芮 Dew…" at bounding box center [228, 211] width 131 height 156
copy div "https://www.facebook.com/202161433133366"
click at [285, 77] on div "相似網紅" at bounding box center [277, 76] width 21 height 8
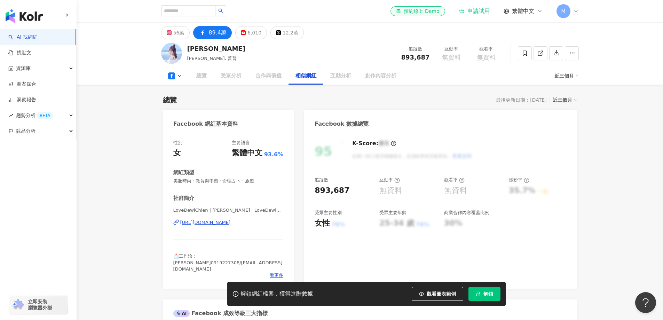
scroll to position [978, 0]
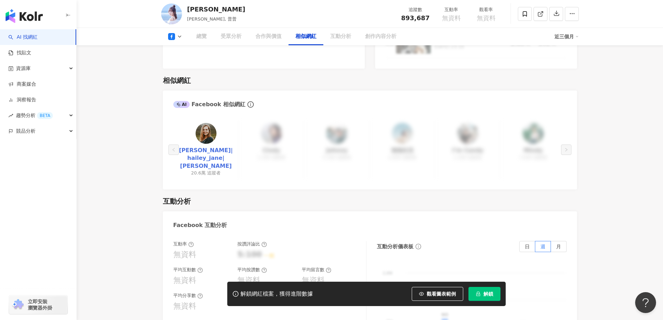
click at [201, 147] on link "Hailey莫彩曦|hailey_jane|莫彩曦Hailey" at bounding box center [206, 158] width 54 height 23
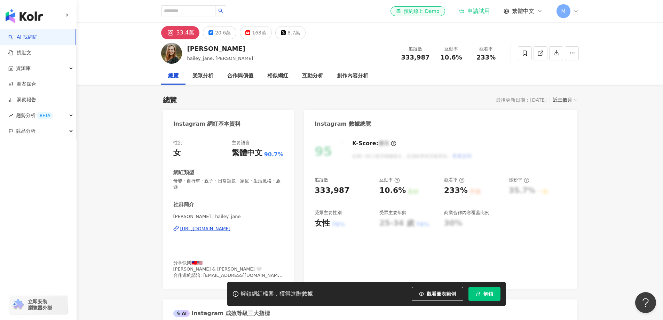
click at [222, 34] on div "20.6萬" at bounding box center [223, 33] width 16 height 10
click at [224, 34] on div "20.6萬" at bounding box center [223, 33] width 16 height 10
click at [221, 32] on div "20.6萬" at bounding box center [223, 33] width 16 height 10
click at [224, 32] on div "20.6萬" at bounding box center [223, 33] width 16 height 10
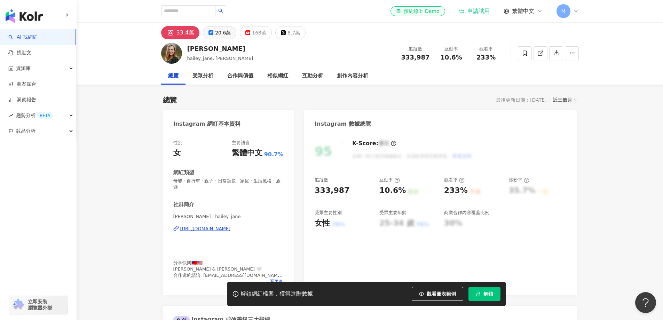
click at [224, 32] on div "20.6萬" at bounding box center [223, 33] width 16 height 10
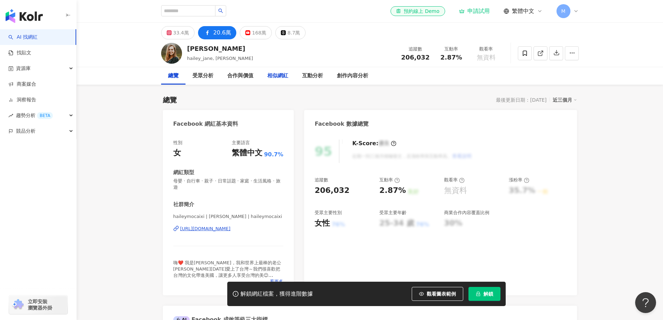
click at [270, 73] on div "相似網紅" at bounding box center [277, 76] width 21 height 8
